Goal: Find contact information: Find contact information

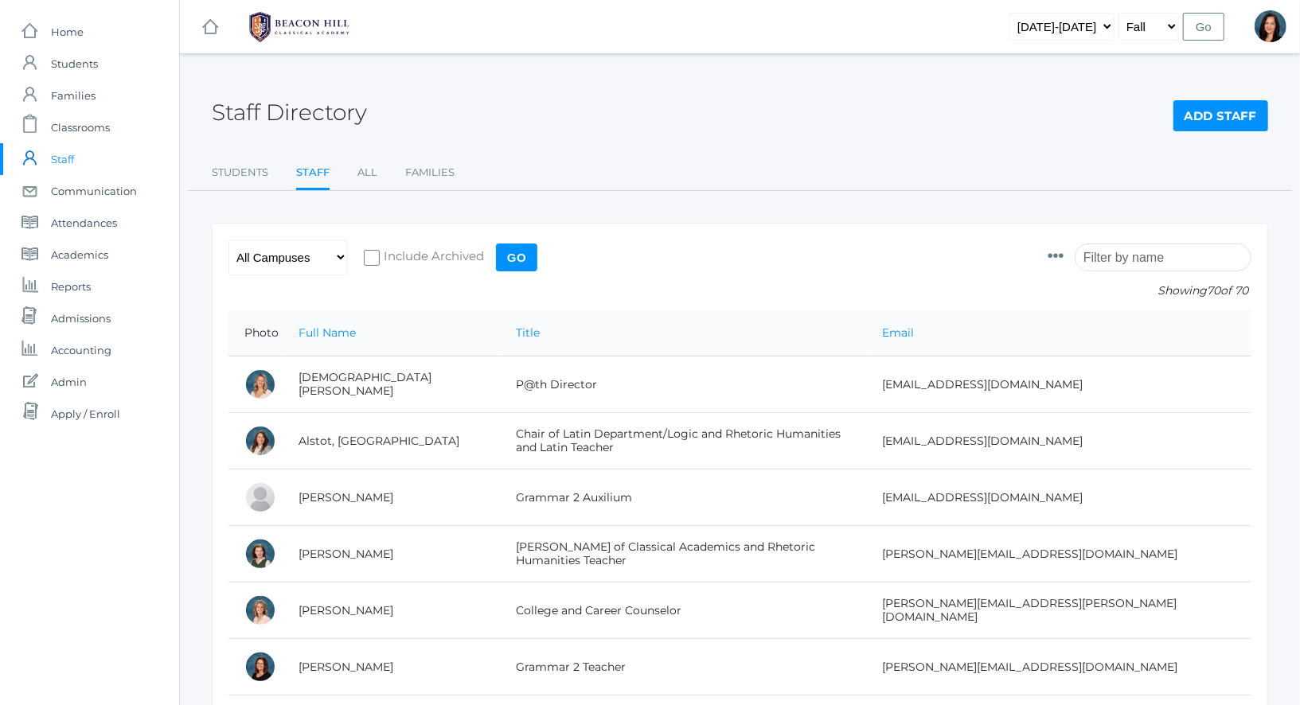
click at [1122, 266] on input "search" at bounding box center [1163, 258] width 177 height 28
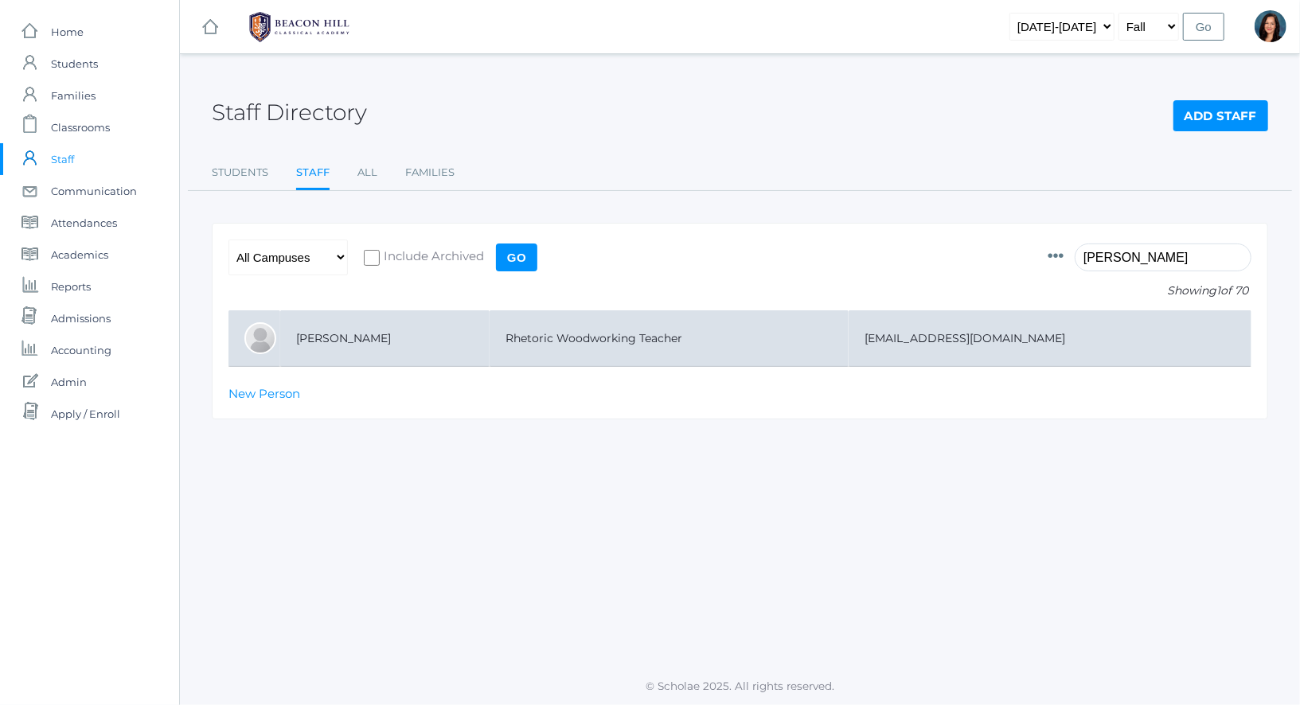
type input "[PERSON_NAME]"
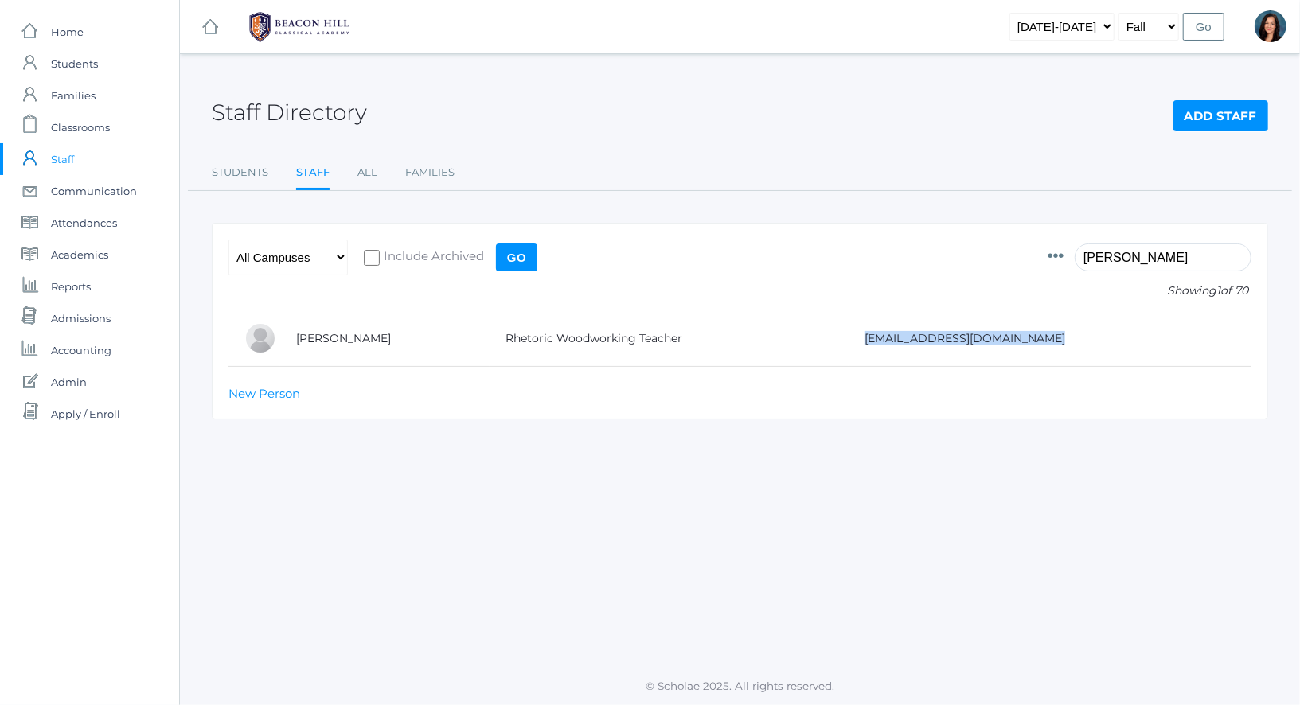
drag, startPoint x: 627, startPoint y: 351, endPoint x: 955, endPoint y: 379, distance: 329.2
click at [950, 379] on div "Photo Id Full Name First Name Middle Name Last Name Title Gender Birthdate Emai…" at bounding box center [740, 321] width 1056 height 197
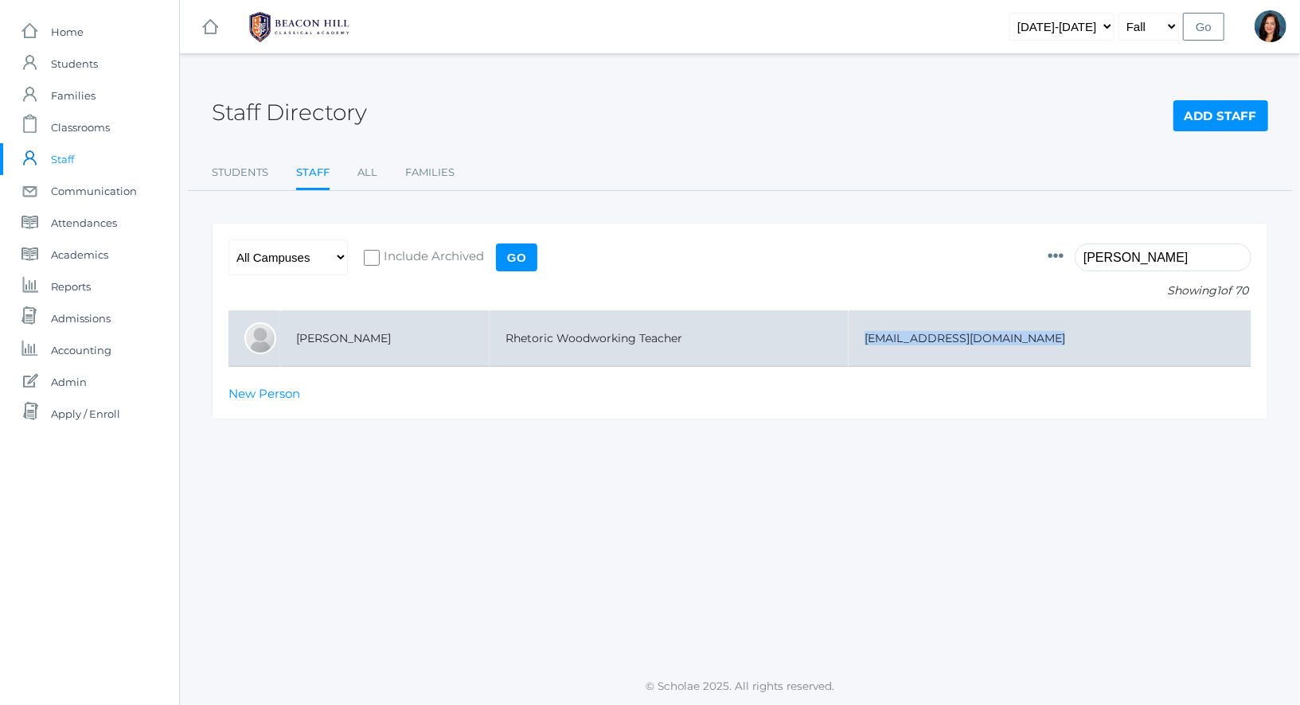
click at [1064, 338] on td "[EMAIL_ADDRESS][DOMAIN_NAME]" at bounding box center [1050, 338] width 403 height 57
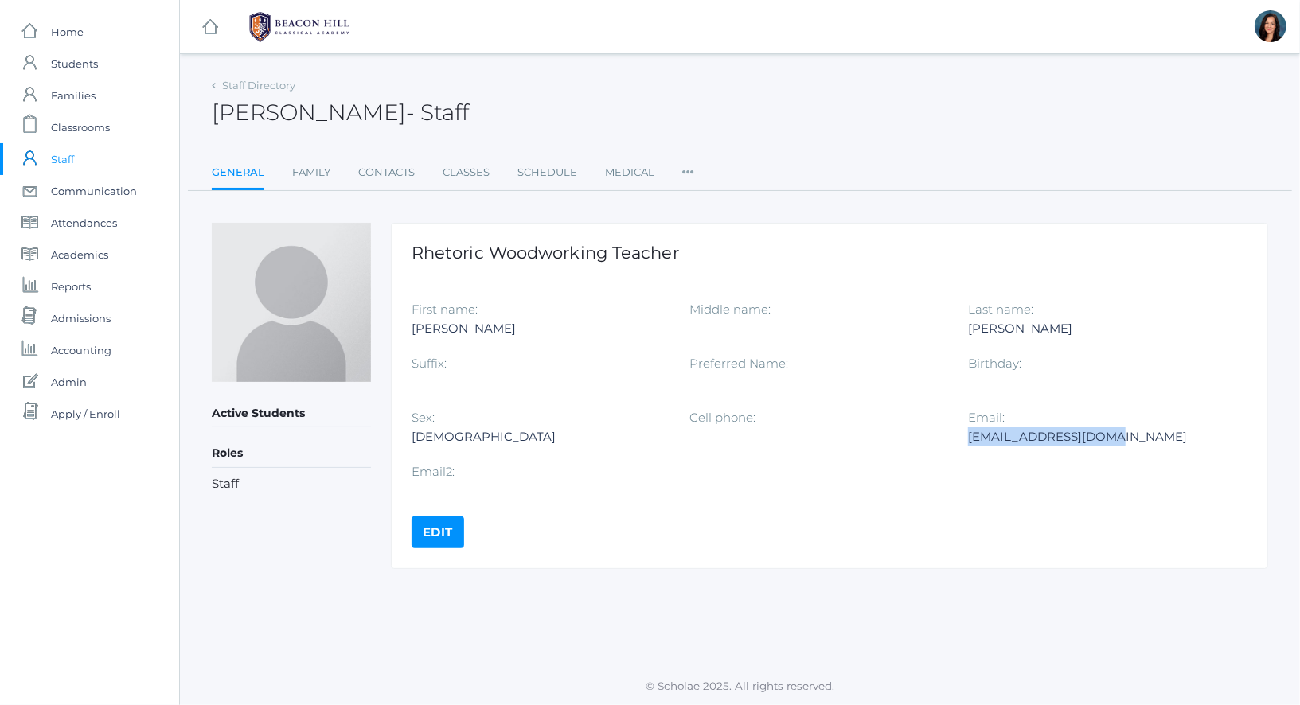
drag, startPoint x: 1122, startPoint y: 431, endPoint x: 970, endPoint y: 440, distance: 152.3
click at [970, 440] on div "[EMAIL_ADDRESS][DOMAIN_NAME]" at bounding box center [1095, 437] width 255 height 19
copy div "[EMAIL_ADDRESS][DOMAIN_NAME]"
